Goal: Register for event/course: Register for event/course

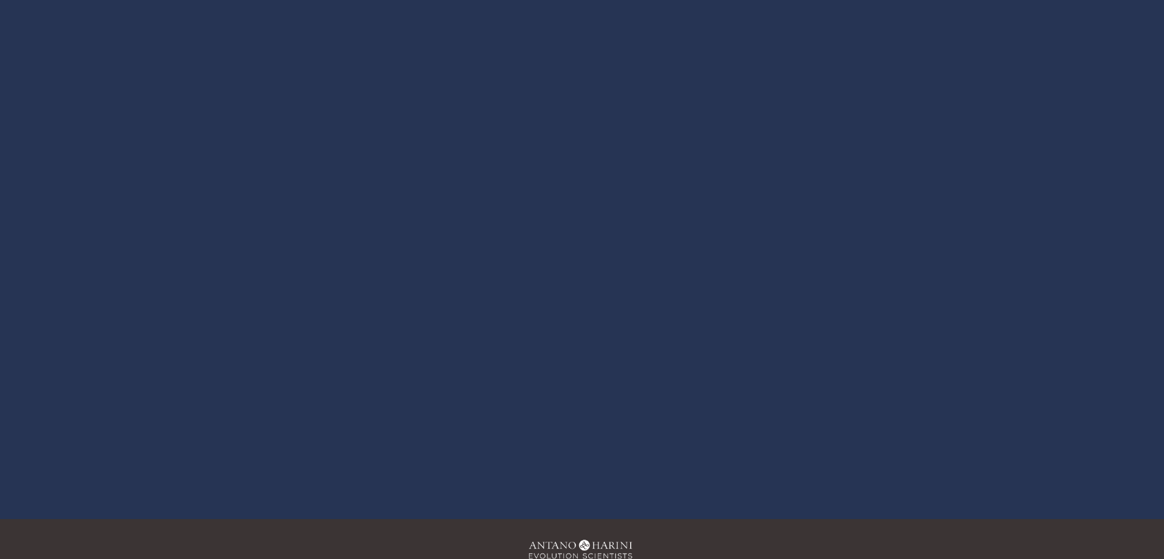
scroll to position [146, 0]
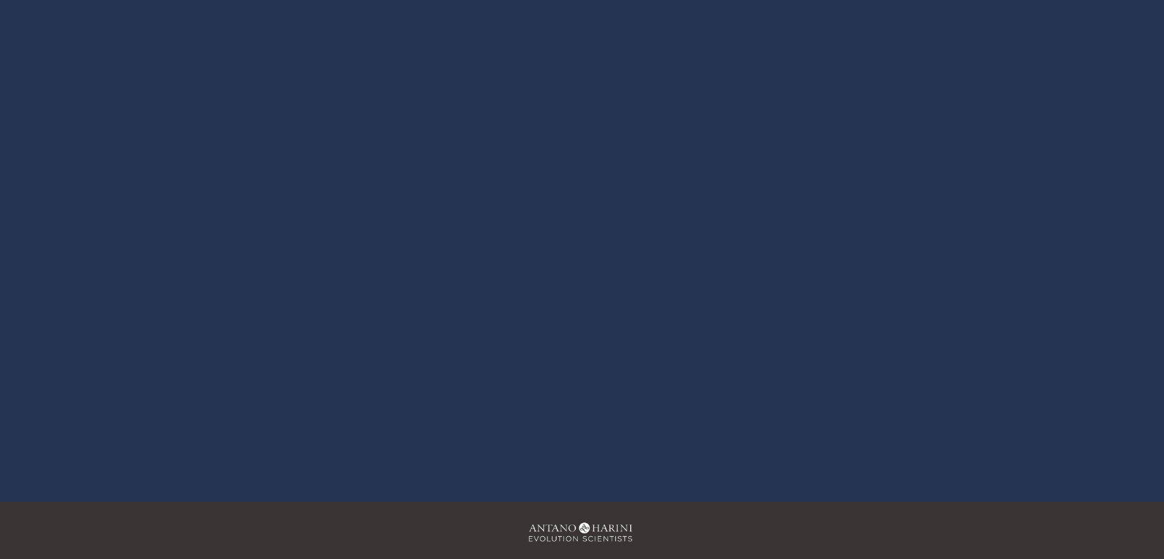
click at [578, 220] on div at bounding box center [582, 228] width 798 height 448
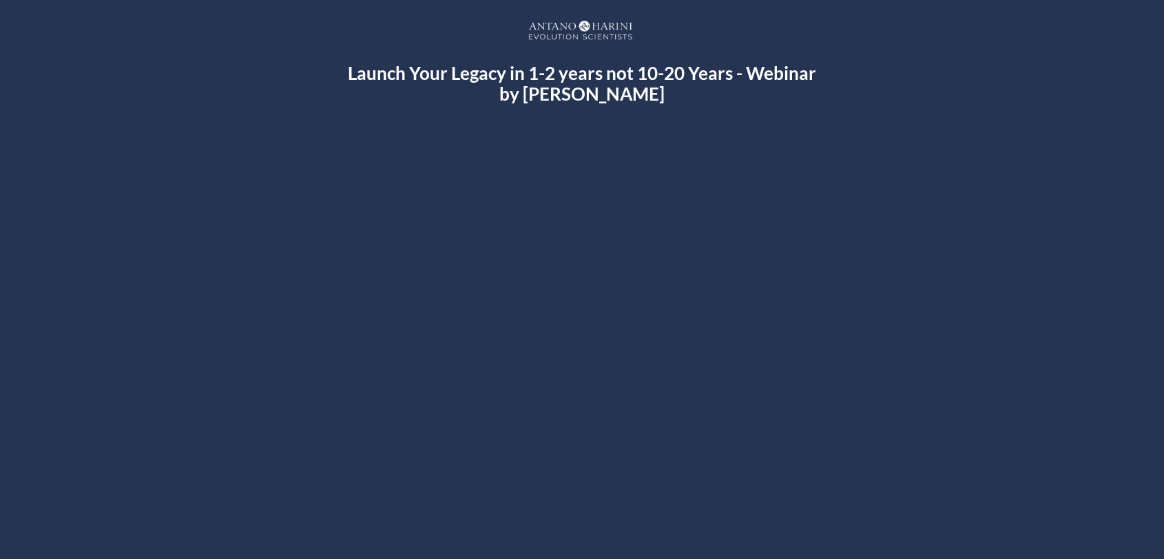
scroll to position [40, 0]
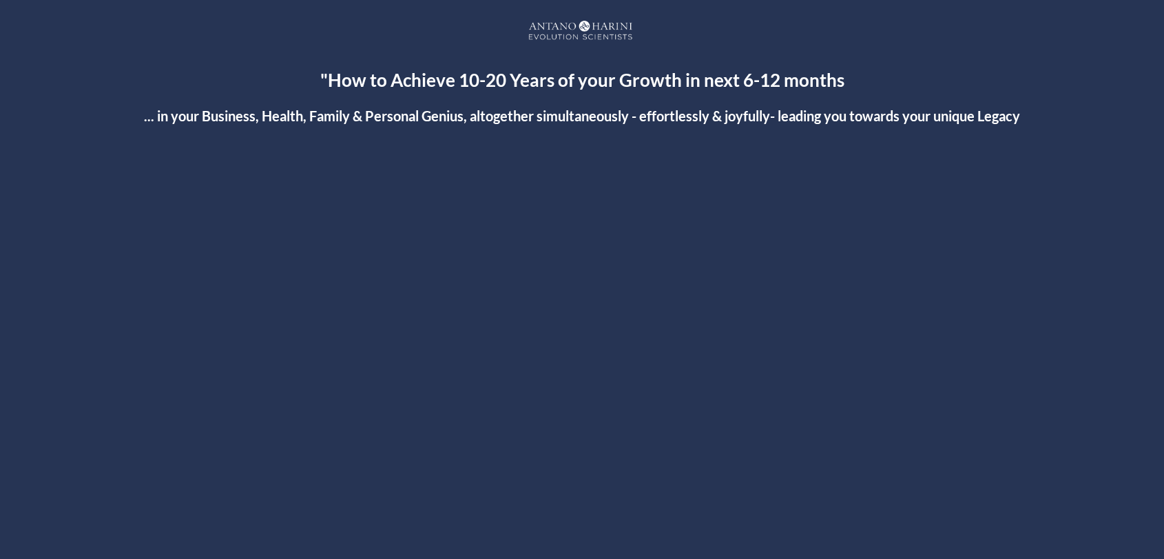
click at [577, 408] on div at bounding box center [582, 400] width 798 height 448
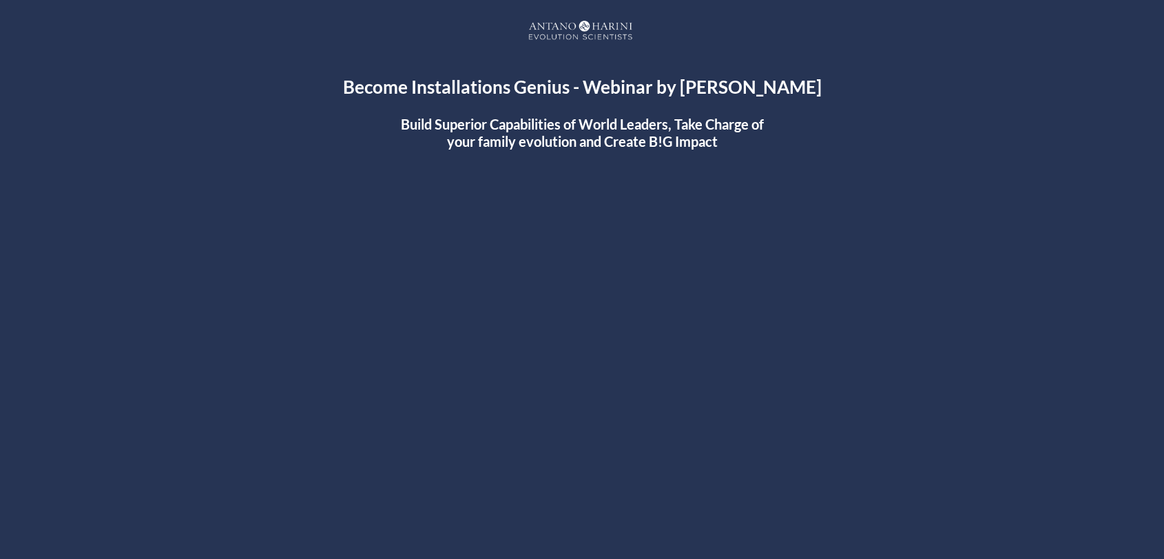
click at [584, 429] on div at bounding box center [581, 435] width 825 height 464
click at [1059, 262] on div "Video Tracking Example" at bounding box center [582, 435] width 1108 height 479
click at [1021, 149] on div "Become Installations Genius - Webinar by Harini Ramachandran Build Superior Cap…" at bounding box center [581, 389] width 1135 height 627
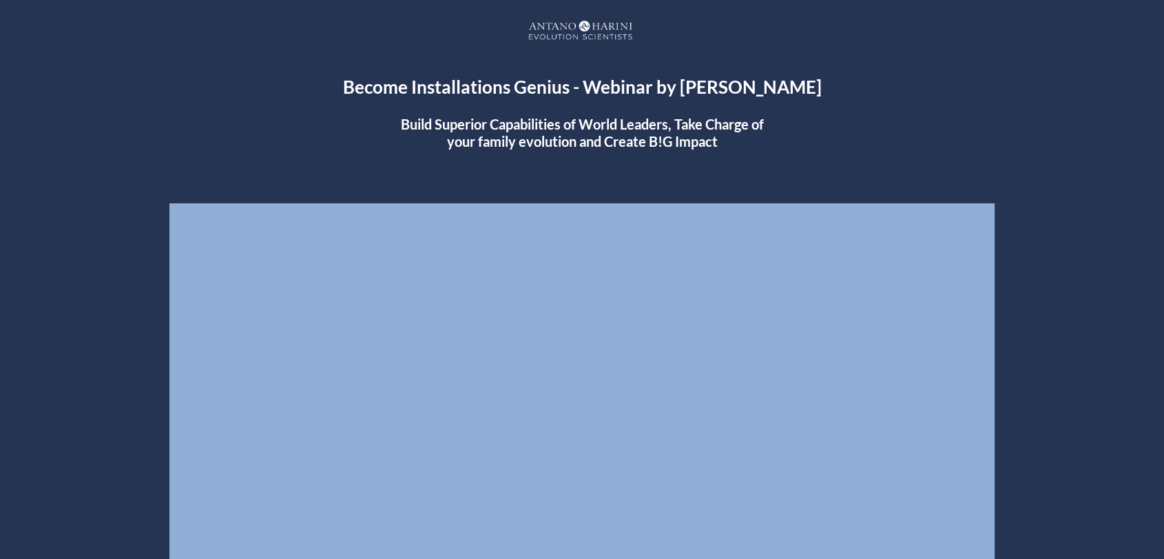
click at [1021, 149] on div "Become Installations Genius - Webinar by Harini Ramachandran Build Superior Cap…" at bounding box center [581, 389] width 1135 height 627
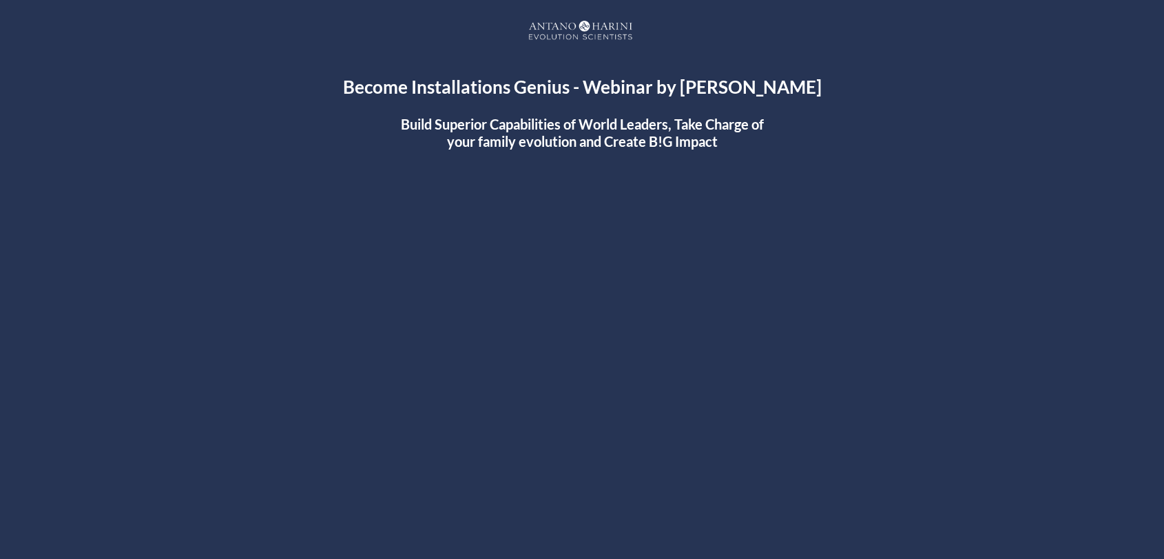
click at [954, 55] on div "Become Installations Genius - Webinar by Harini Ramachandran Build Superior Cap…" at bounding box center [582, 365] width 1163 height 703
click at [1068, 180] on div "Become Installations Genius - Webinar by Harini Ramachandran Build Superior Cap…" at bounding box center [581, 389] width 1135 height 627
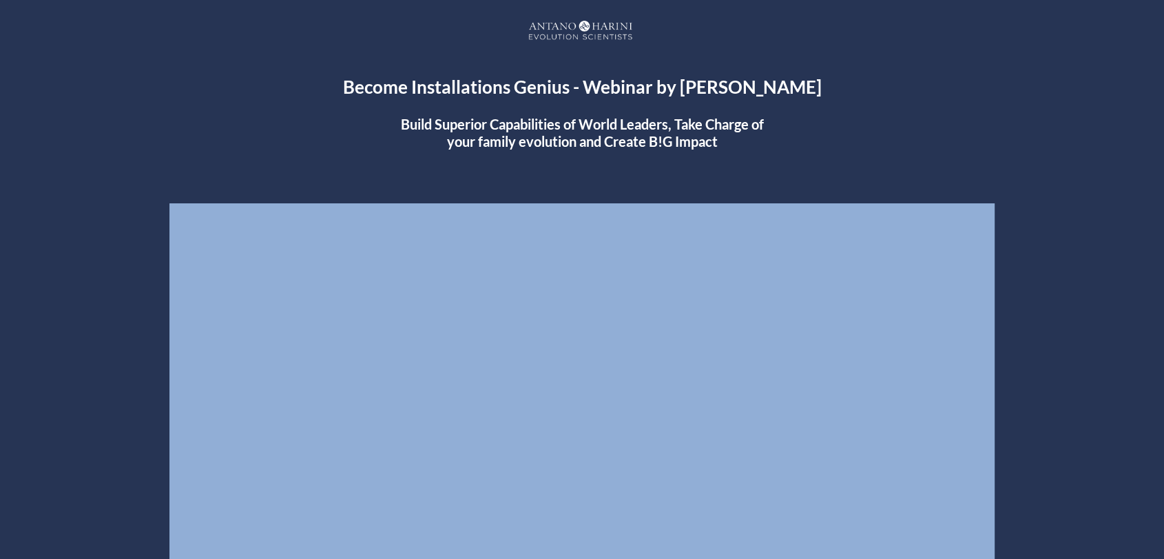
click at [1068, 180] on div "Become Installations Genius - Webinar by Harini Ramachandran Build Superior Cap…" at bounding box center [581, 389] width 1135 height 627
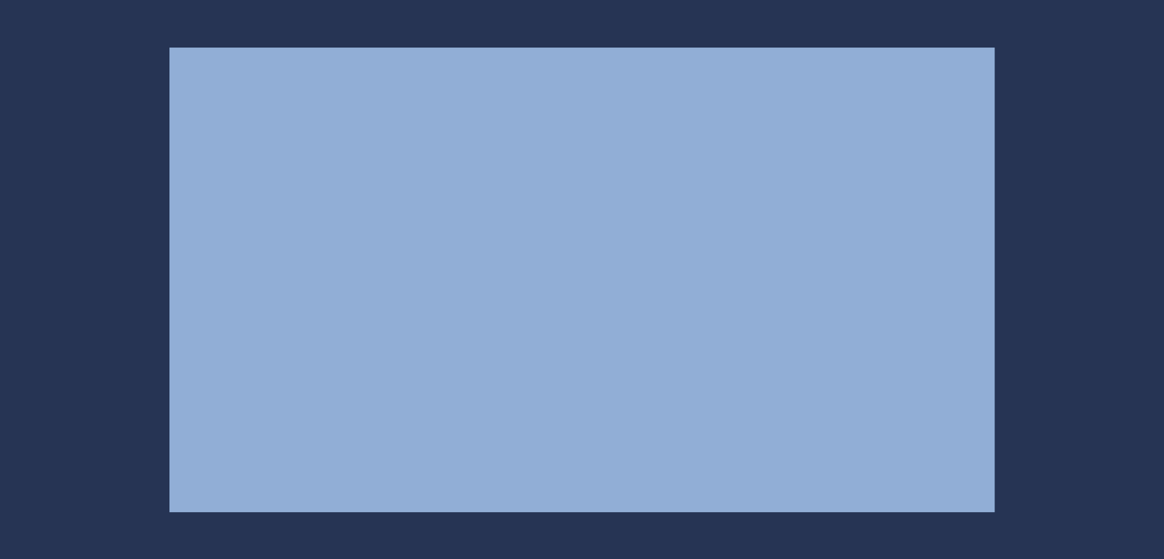
scroll to position [136, 0]
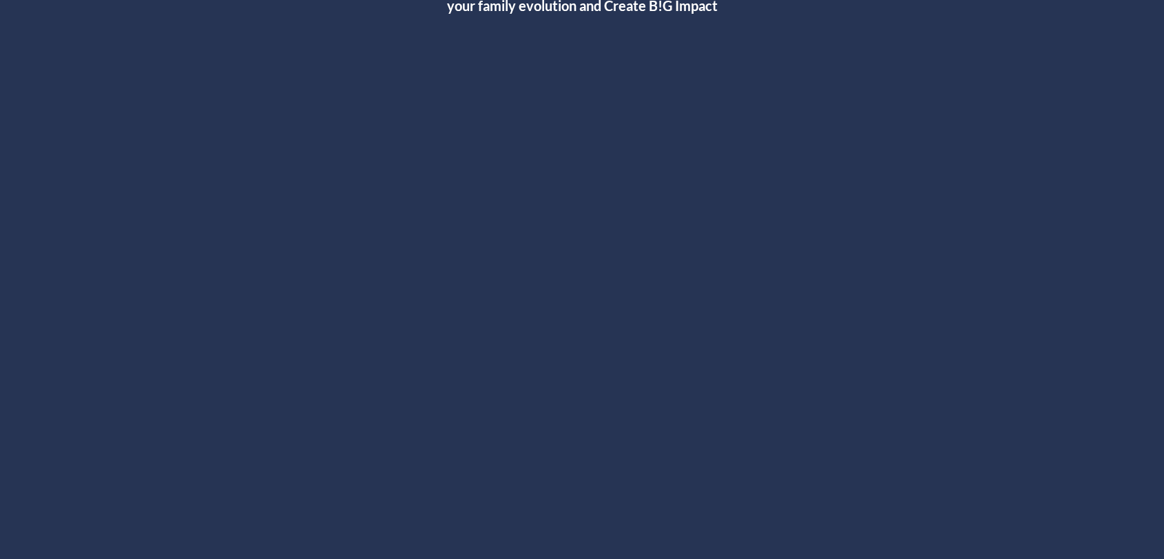
click at [1000, 58] on div at bounding box center [581, 299] width 1135 height 507
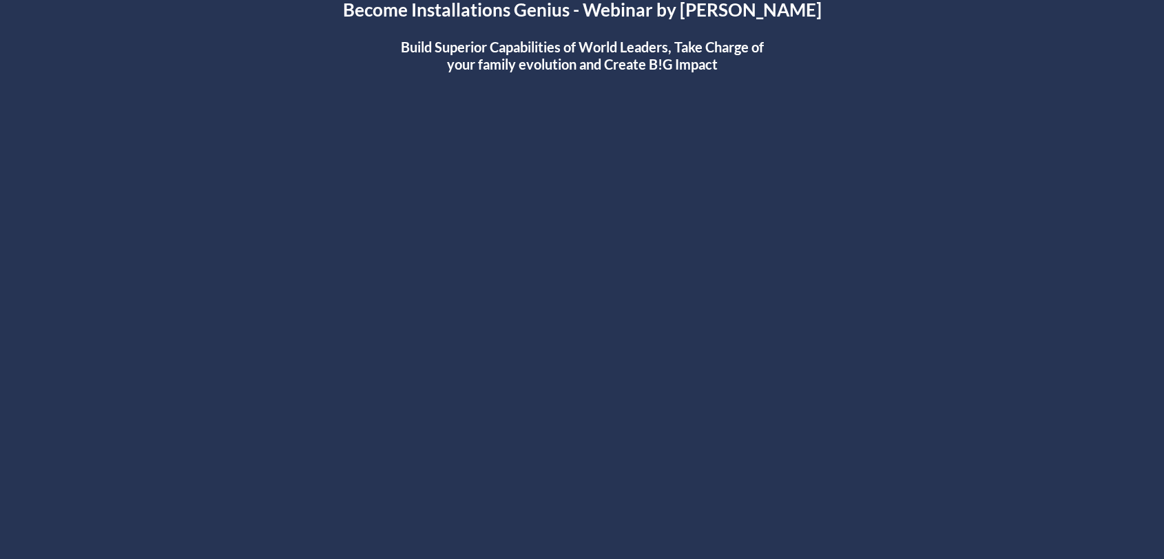
scroll to position [0, 0]
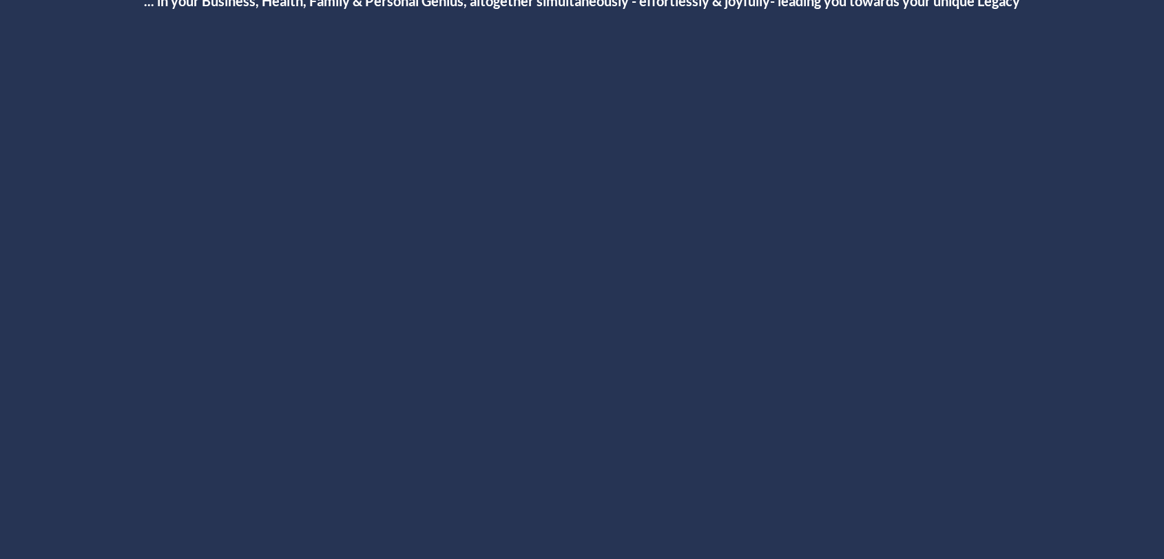
click at [583, 277] on div at bounding box center [582, 285] width 798 height 448
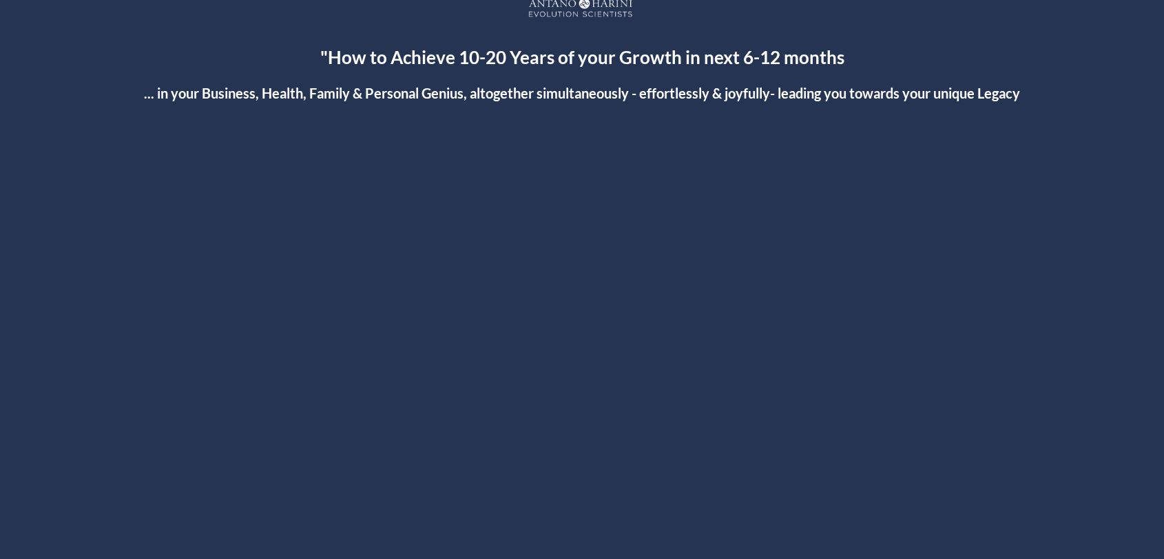
scroll to position [18, 0]
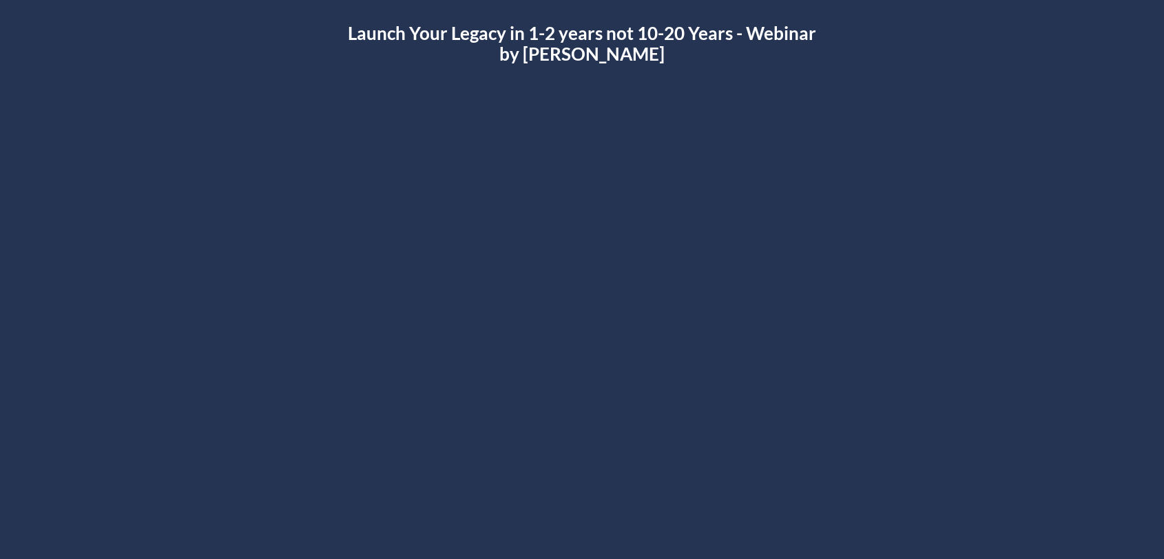
click at [581, 334] on div at bounding box center [582, 334] width 798 height 448
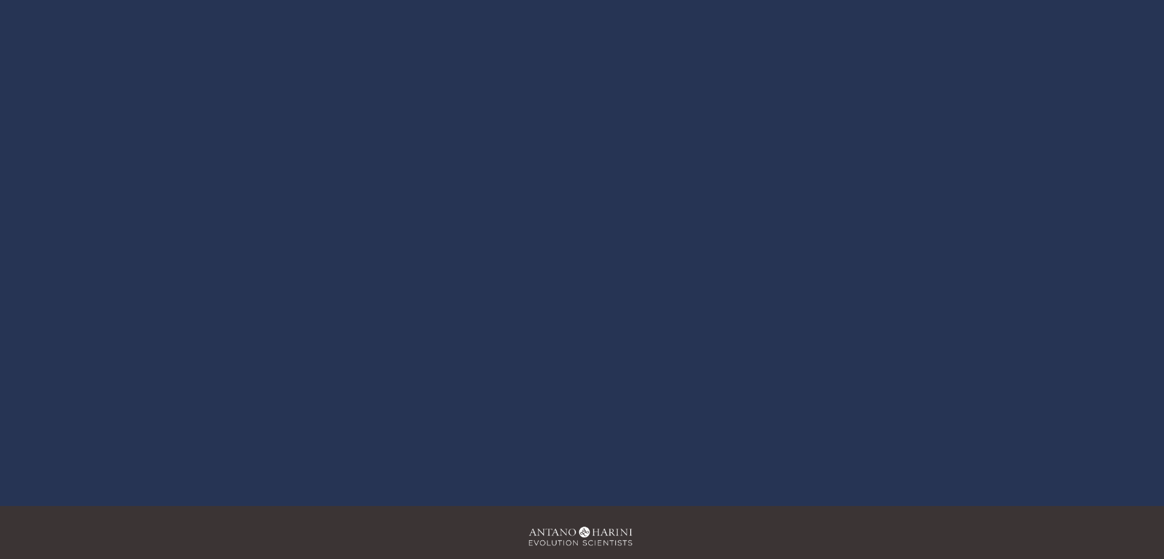
scroll to position [140, 0]
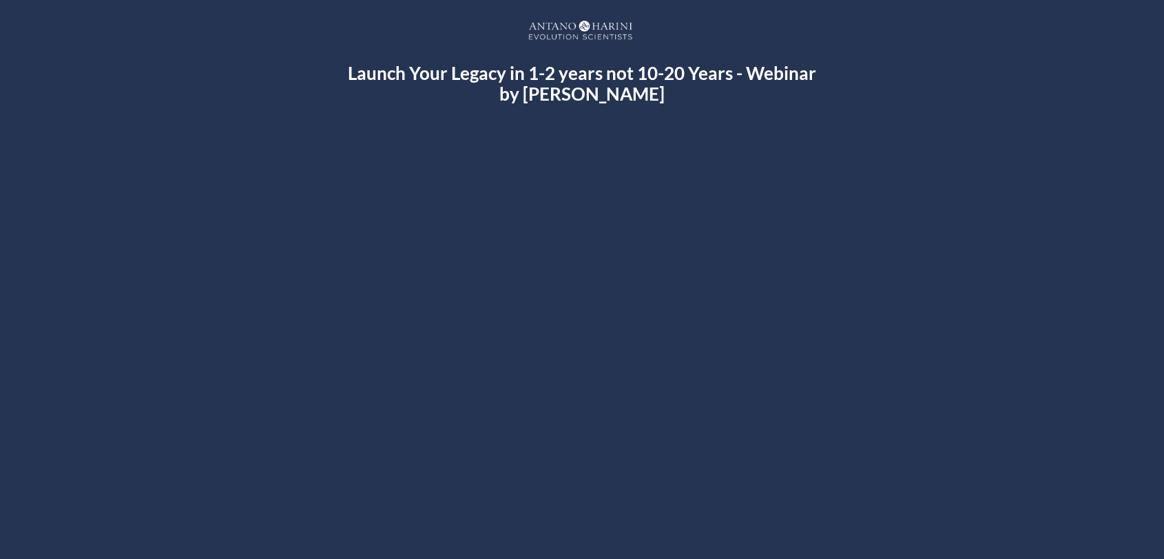
click at [569, 375] on div at bounding box center [582, 374] width 798 height 448
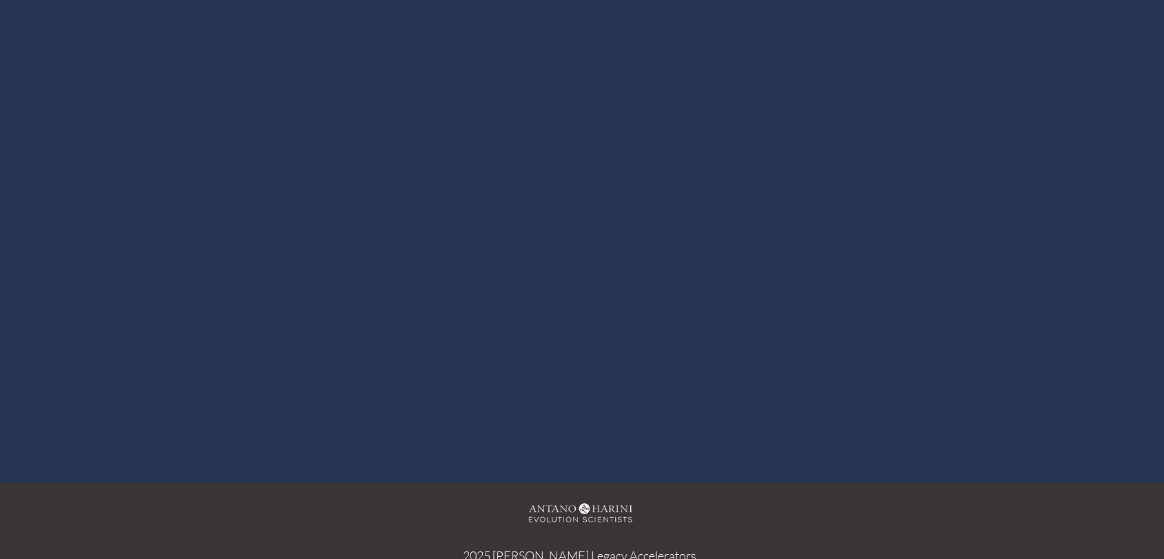
scroll to position [165, 0]
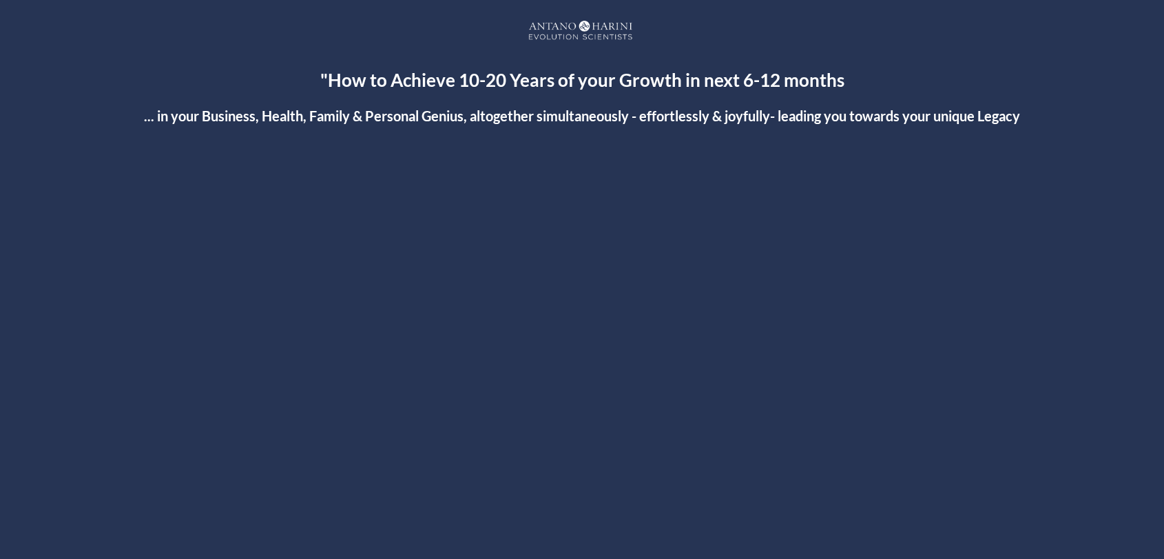
click at [579, 400] on div at bounding box center [582, 400] width 798 height 448
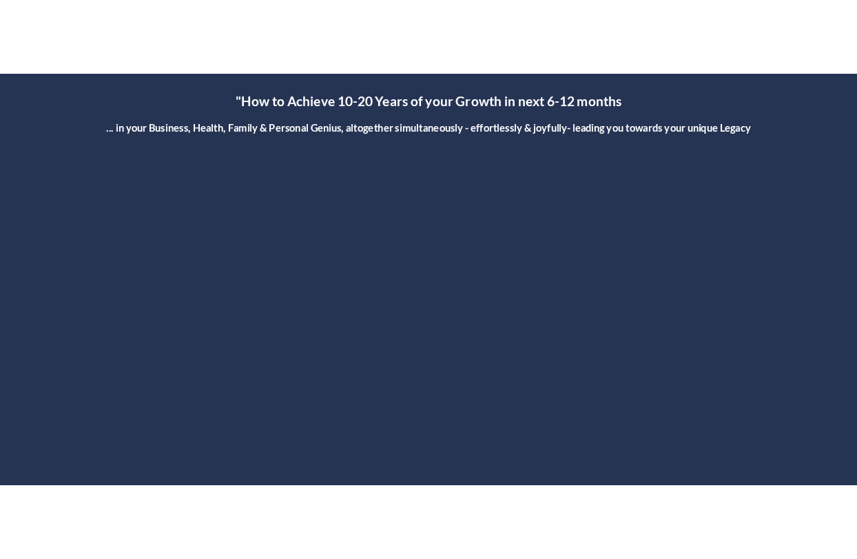
scroll to position [43, 0]
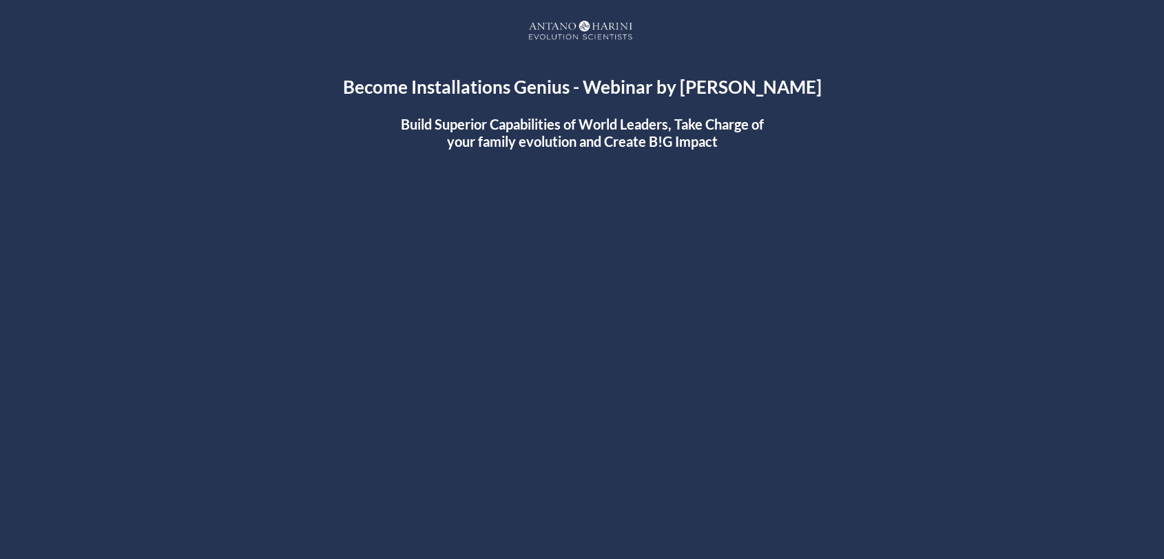
click at [576, 433] on div at bounding box center [581, 435] width 825 height 464
